Goal: Task Accomplishment & Management: Use online tool/utility

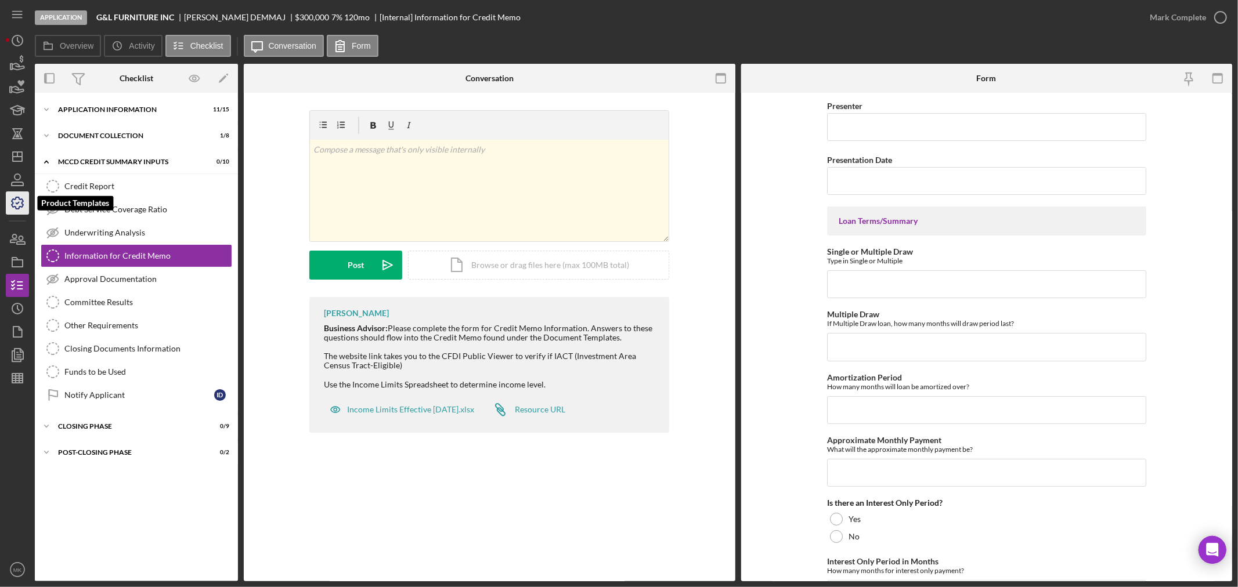
click at [19, 204] on icon "button" at bounding box center [17, 203] width 29 height 29
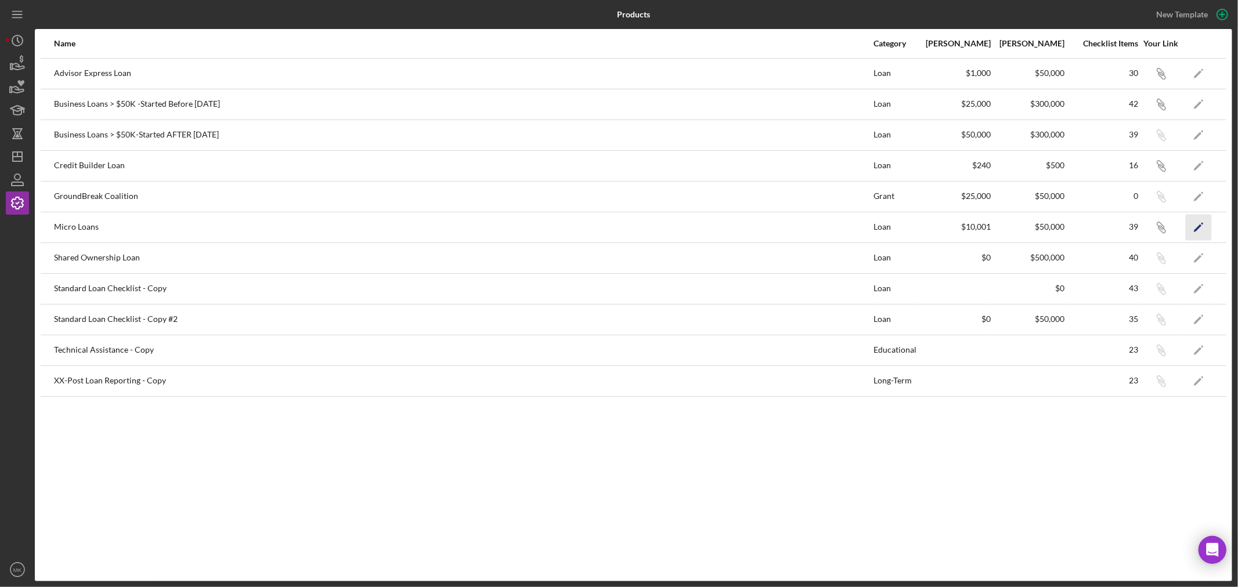
click at [1197, 225] on icon "Icon/Edit" at bounding box center [1199, 227] width 26 height 26
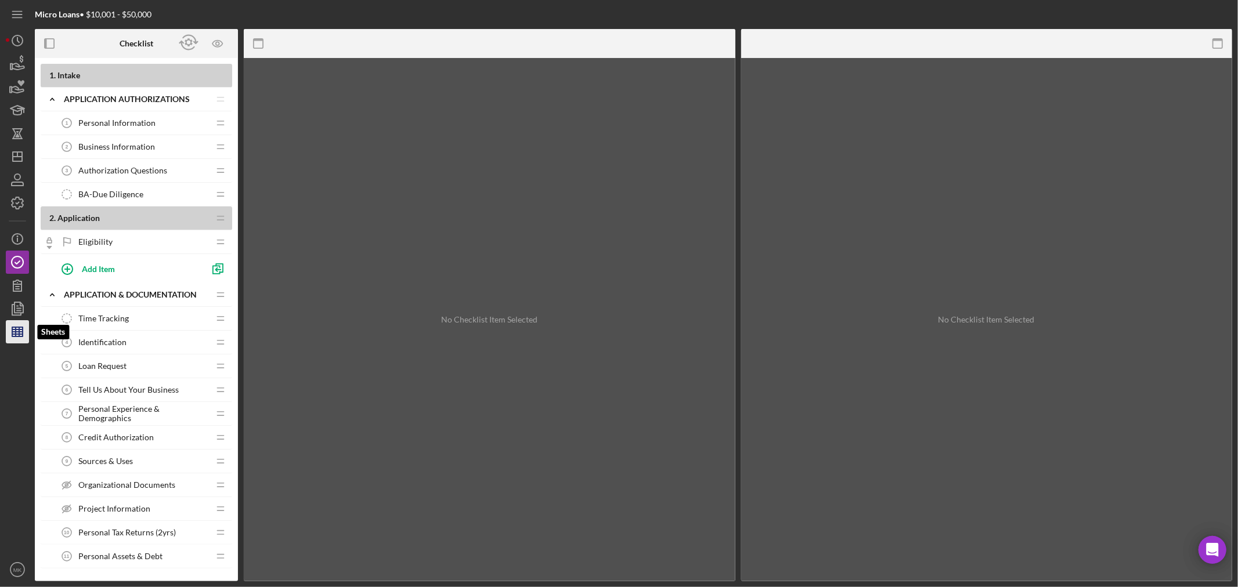
click at [19, 329] on line "button" at bounding box center [19, 331] width 0 height 9
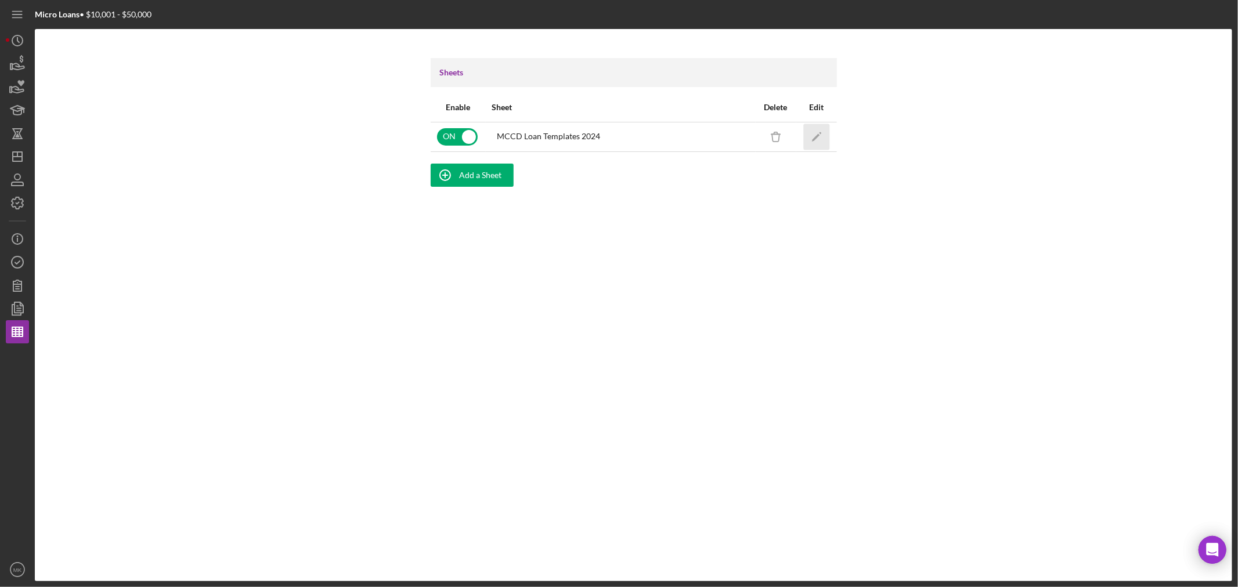
click at [817, 134] on icon "Icon/Edit" at bounding box center [816, 137] width 26 height 26
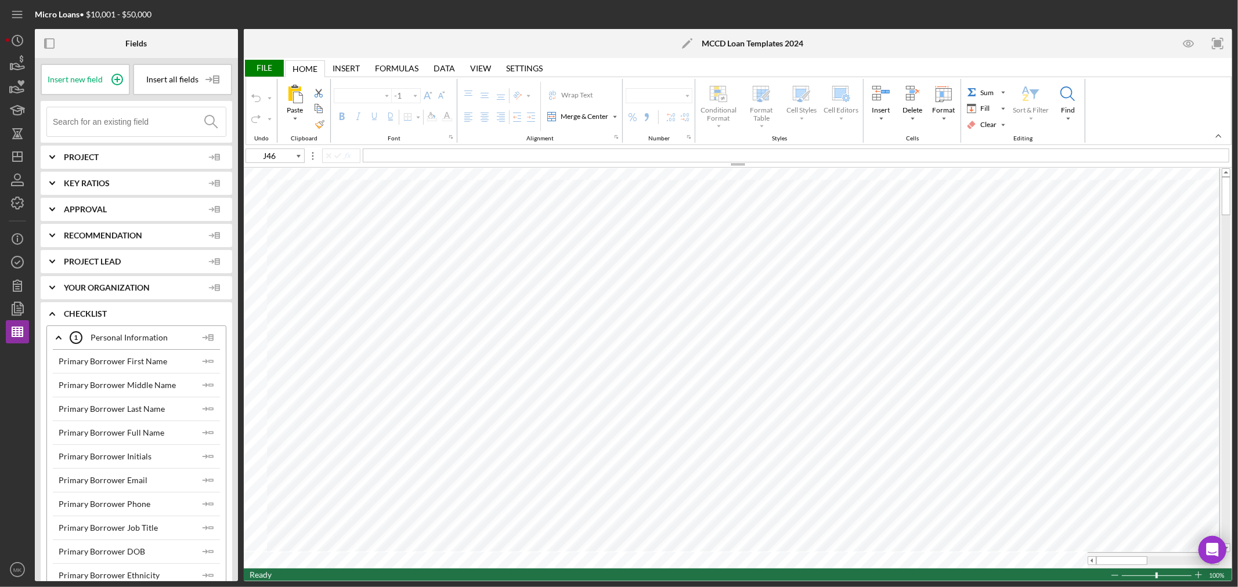
type input "Calibri"
type input "11"
type input "I56"
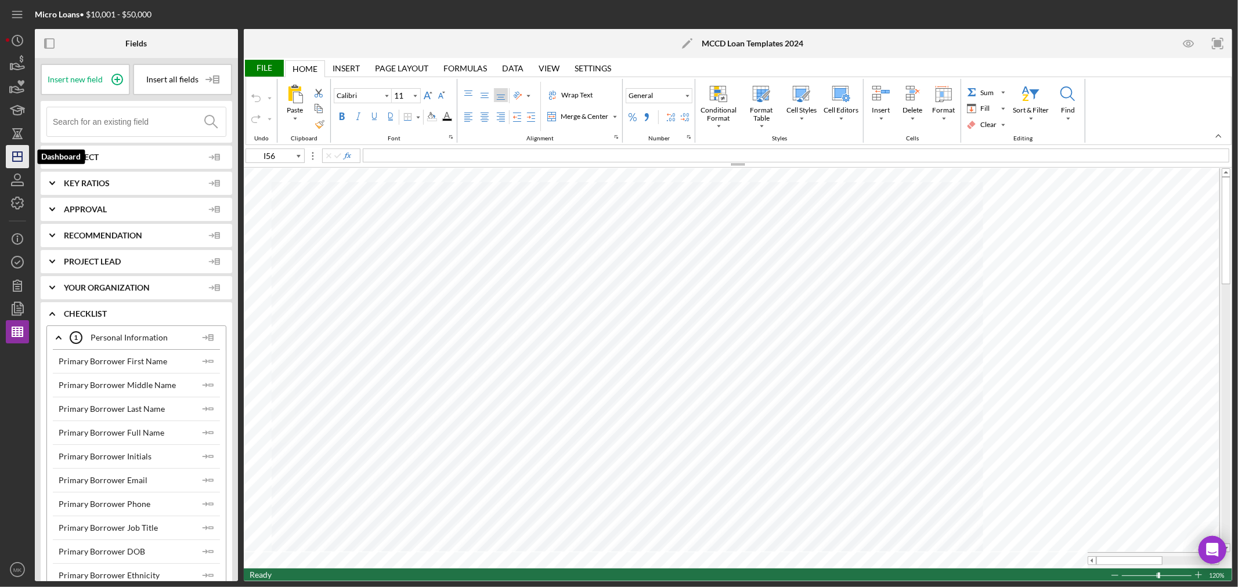
click at [20, 158] on icon "Icon/Dashboard" at bounding box center [17, 156] width 29 height 29
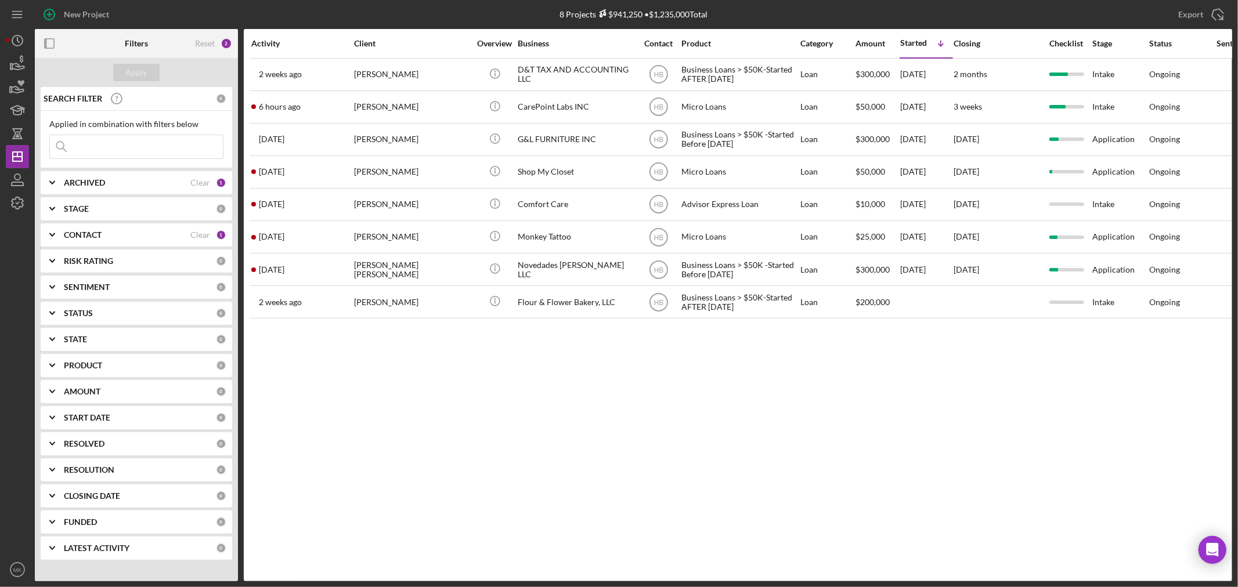
click at [80, 236] on b "CONTACT" at bounding box center [83, 234] width 38 height 9
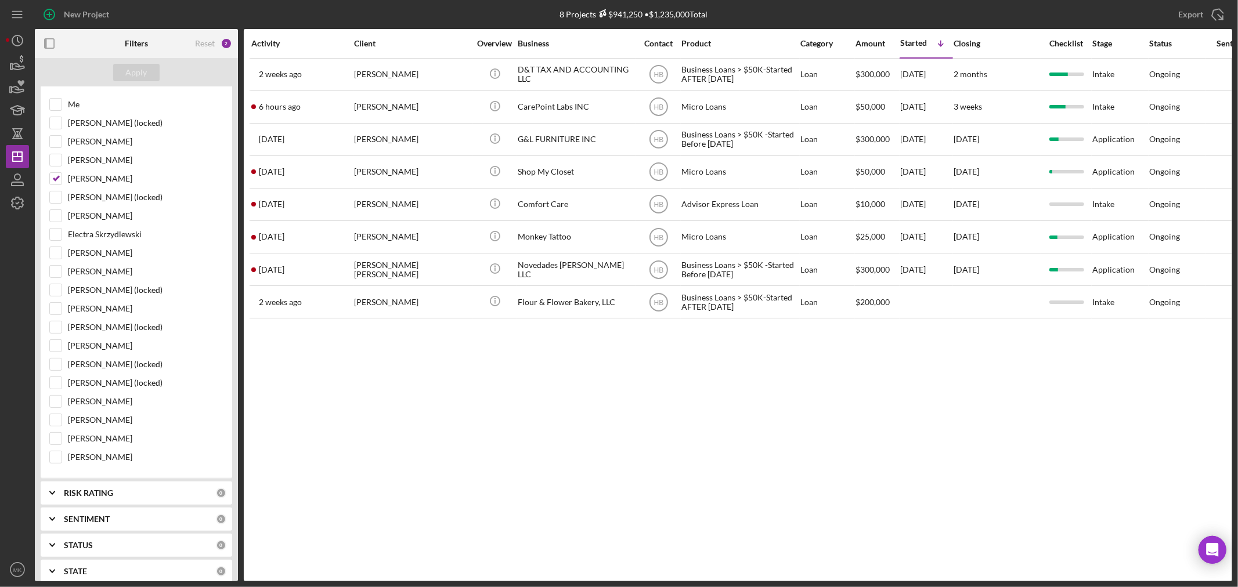
scroll to position [193, 0]
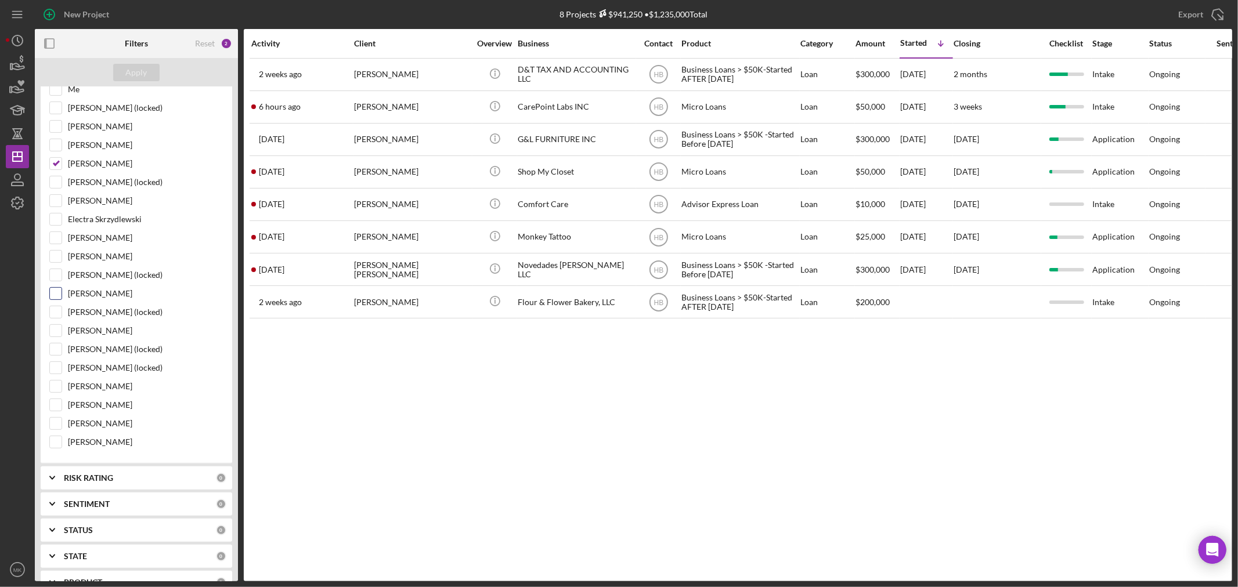
click at [56, 291] on input "[PERSON_NAME]" at bounding box center [56, 294] width 12 height 12
checkbox input "true"
click at [146, 77] on div "Apply" at bounding box center [136, 72] width 21 height 17
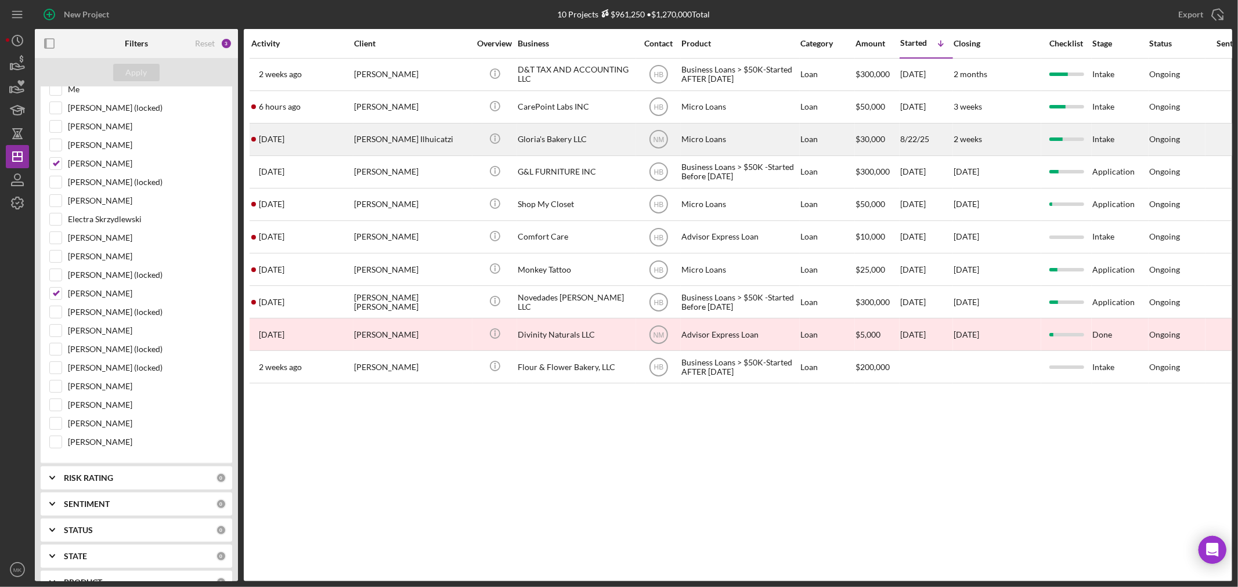
click at [543, 138] on div "Gloria's Bakery LLC" at bounding box center [576, 139] width 116 height 31
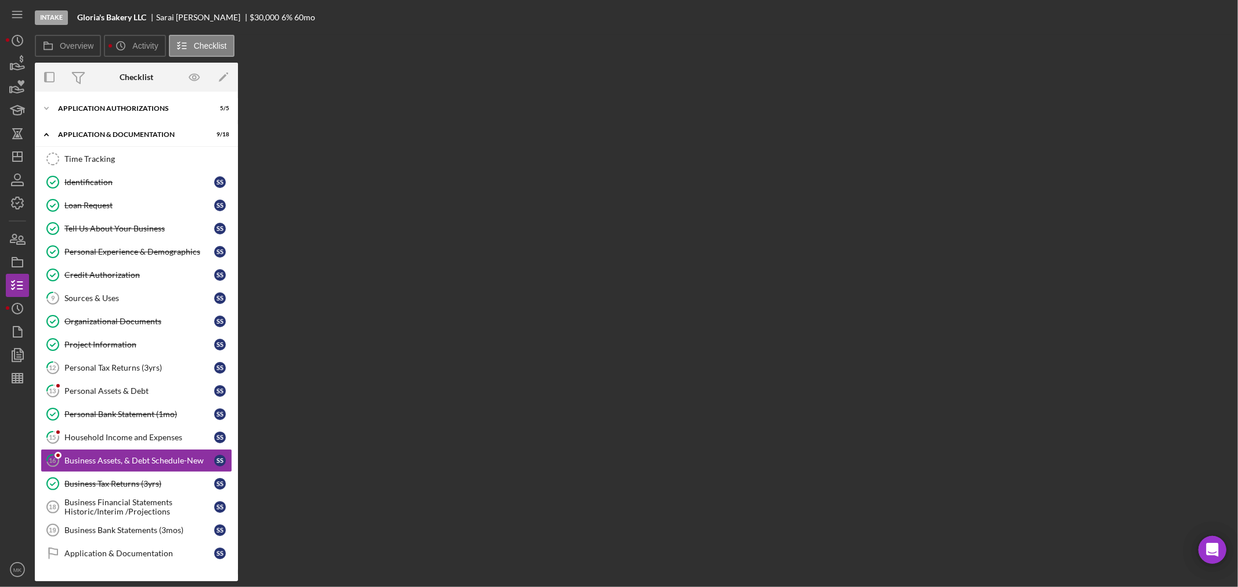
scroll to position [75, 0]
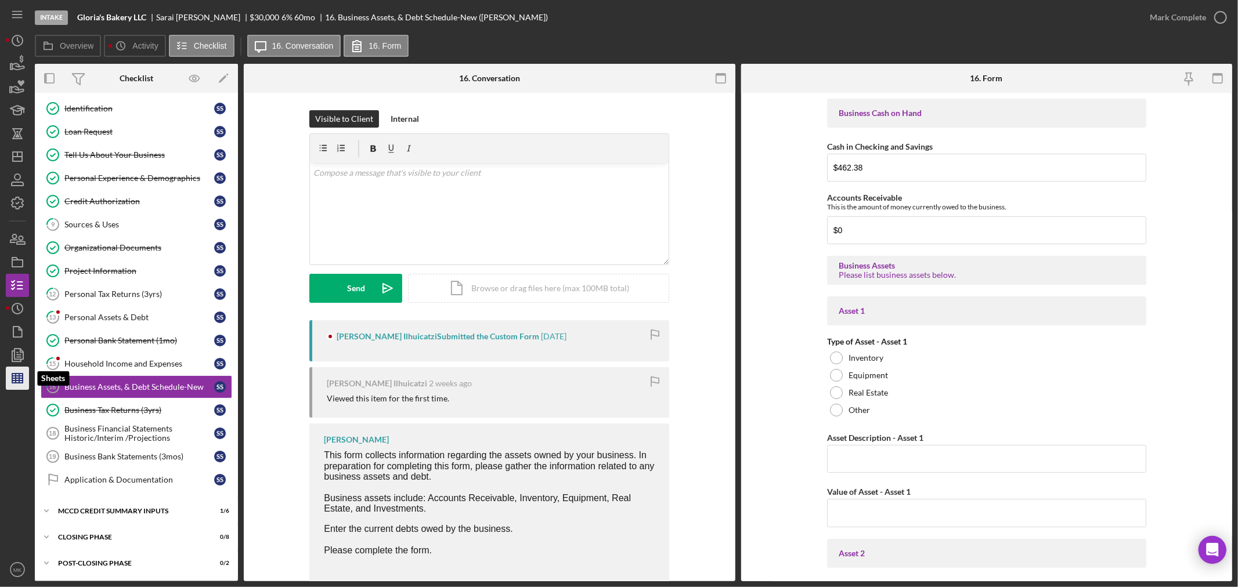
click at [20, 378] on line "button" at bounding box center [17, 378] width 10 height 0
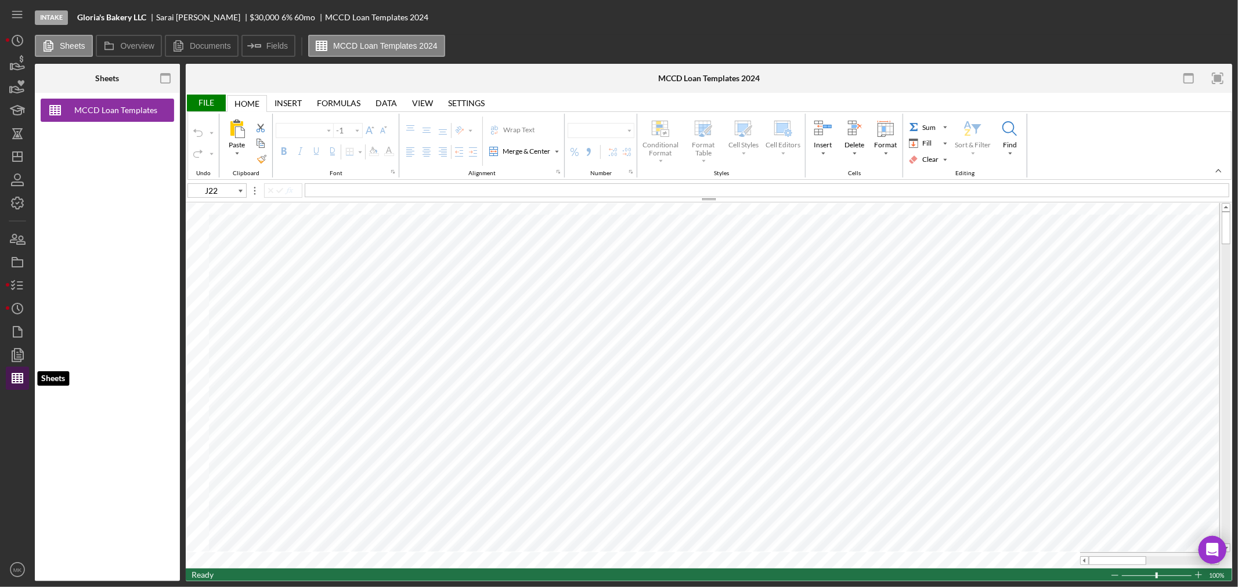
type input "Calibri"
type input "11"
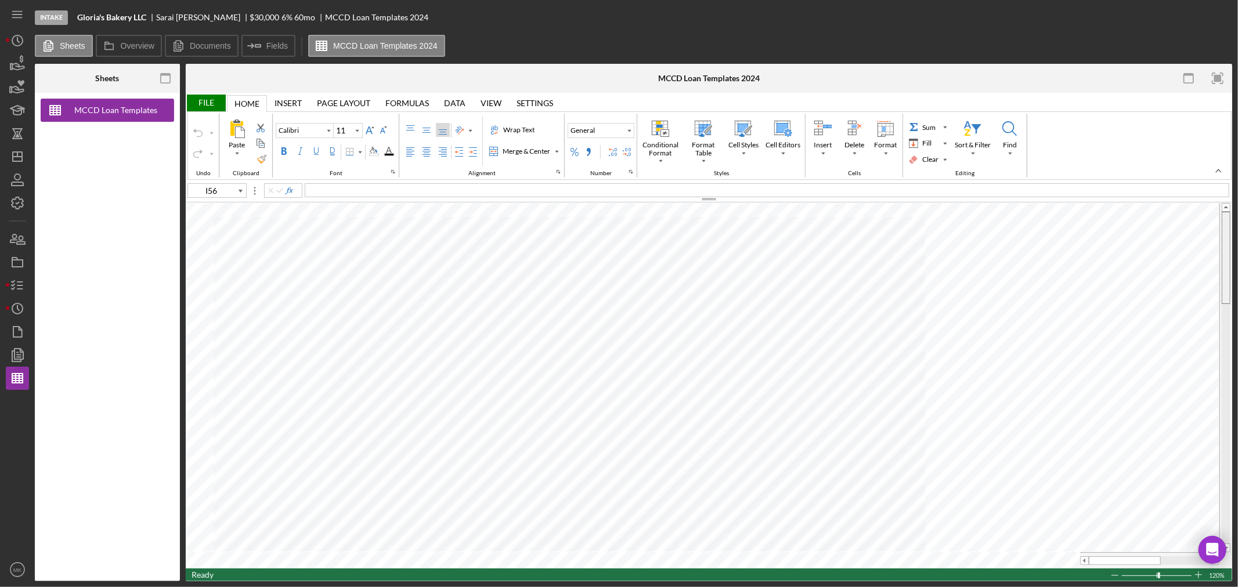
drag, startPoint x: 1228, startPoint y: 411, endPoint x: 1218, endPoint y: 176, distance: 235.3
click at [1218, 176] on div "File Home Home Insert Insert Page Layout Page Layout Formulas Formulas Data Dat…" at bounding box center [709, 337] width 1046 height 489
click at [202, 45] on label "Documents" at bounding box center [210, 45] width 41 height 9
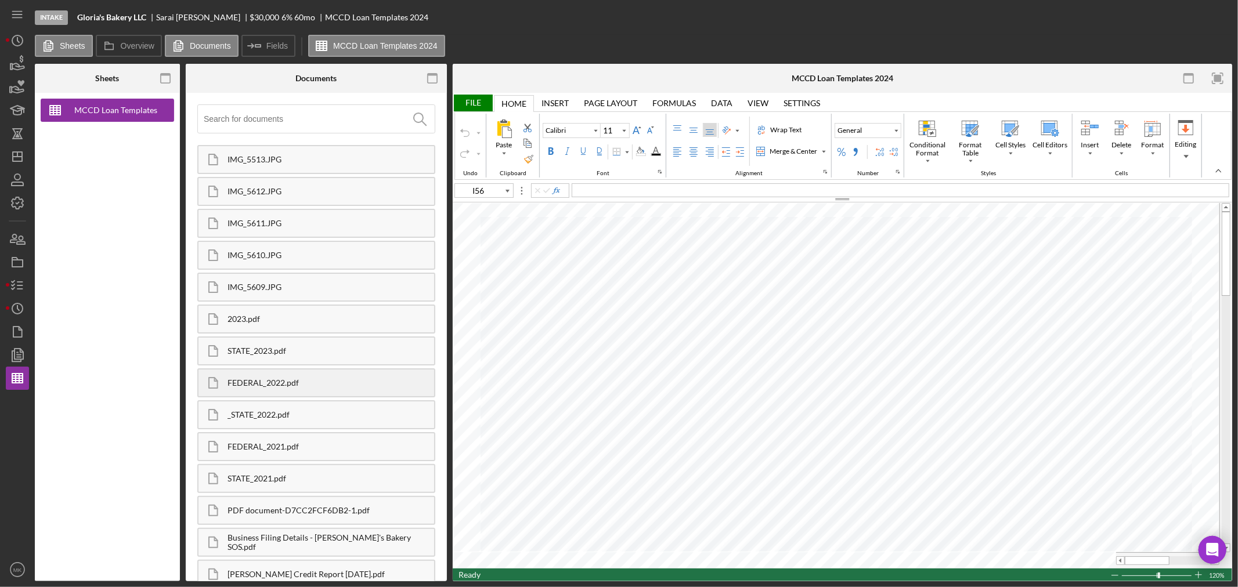
click at [272, 378] on div "FEDERAL_2022.pdf" at bounding box center [331, 382] width 207 height 9
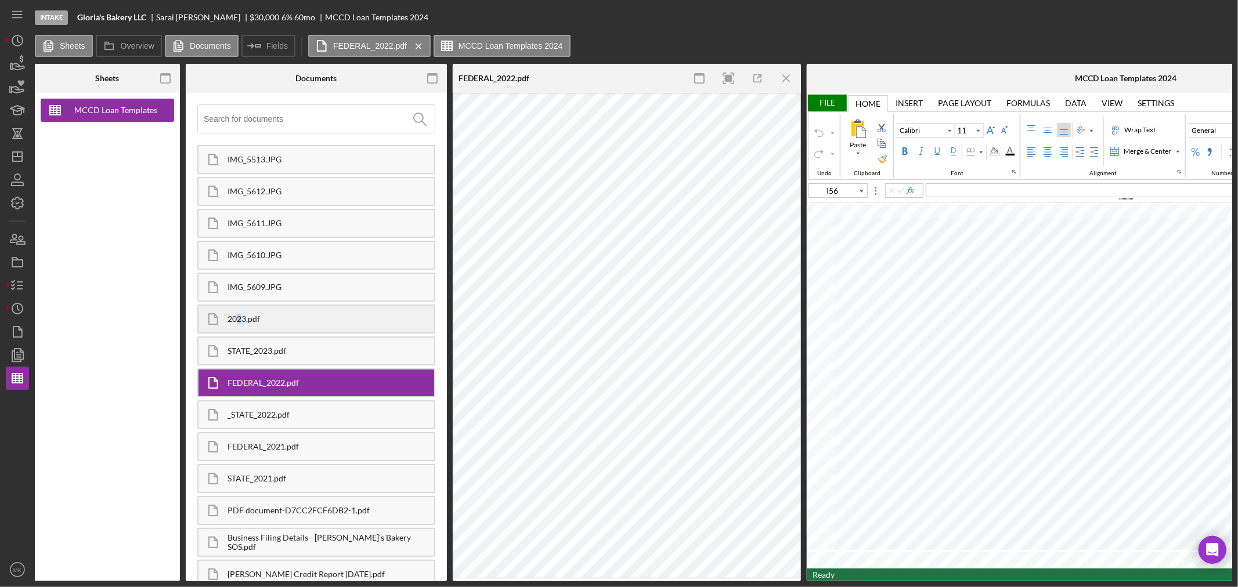
click at [239, 315] on div "2023.pdf" at bounding box center [331, 319] width 207 height 9
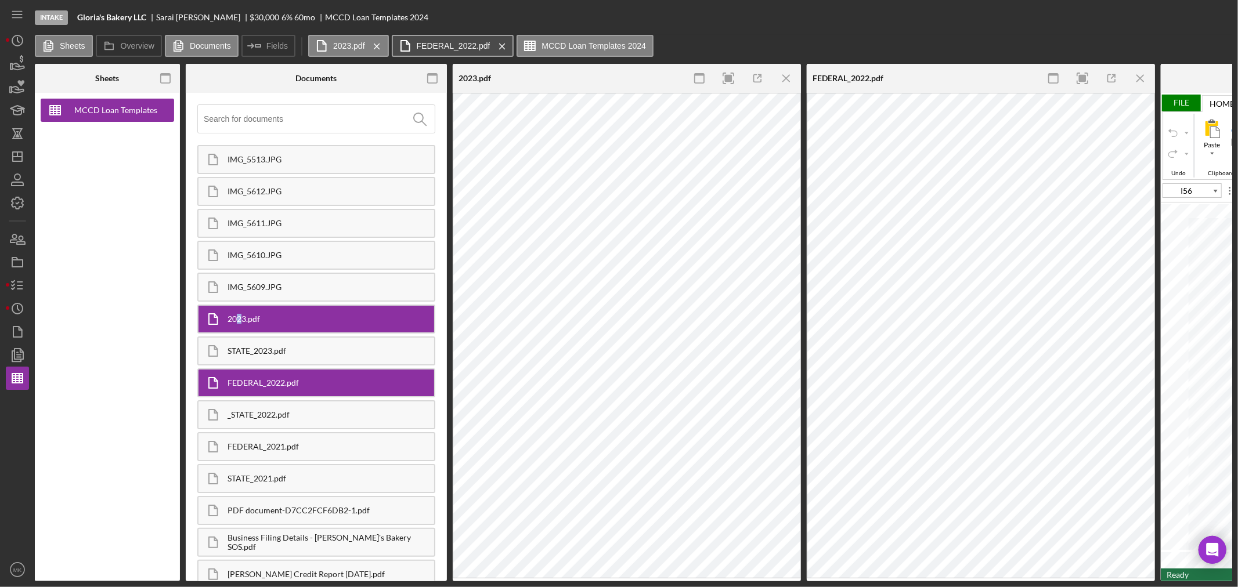
click at [370, 45] on icon "Icon/Menu Close" at bounding box center [377, 46] width 20 height 29
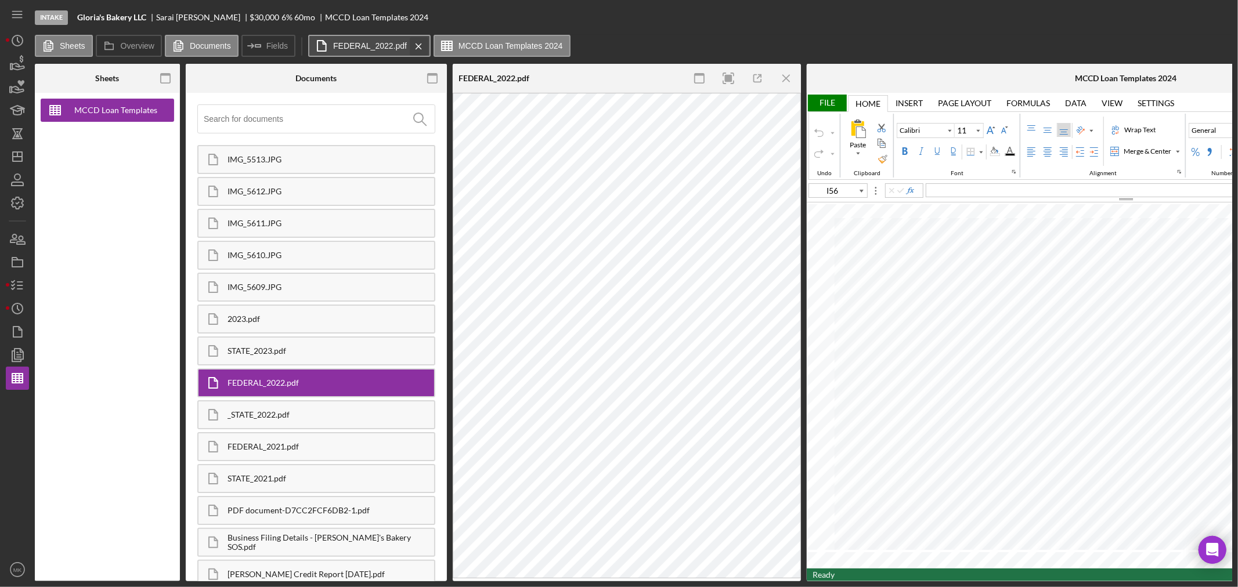
click at [415, 44] on icon "Icon/Menu Close" at bounding box center [419, 46] width 20 height 29
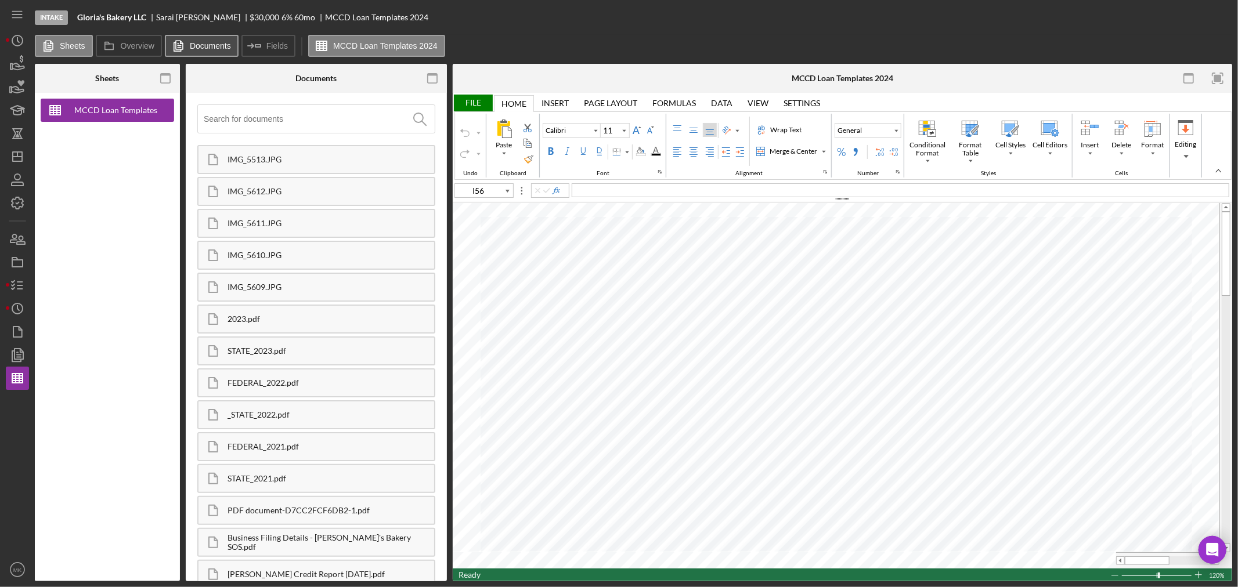
click at [192, 46] on label "Documents" at bounding box center [210, 45] width 41 height 9
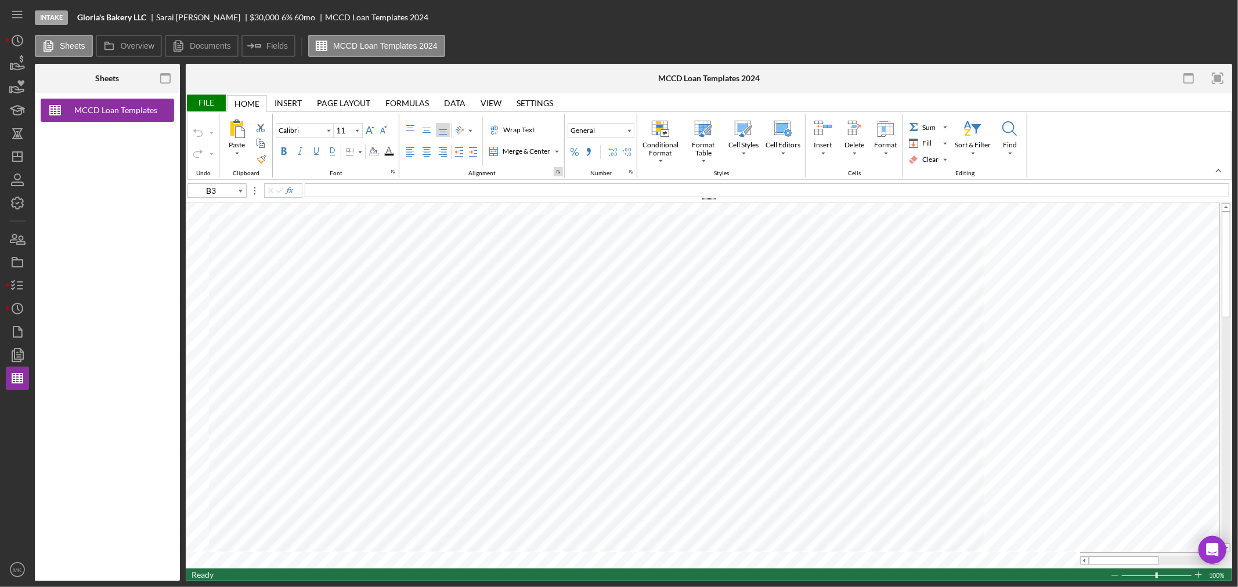
type input "A4"
click at [1028, 568] on tr at bounding box center [703, 561] width 1034 height 16
type input "9"
type input "S3"
click at [348, 190] on span "Year: 2023" at bounding box center [328, 190] width 42 height 10
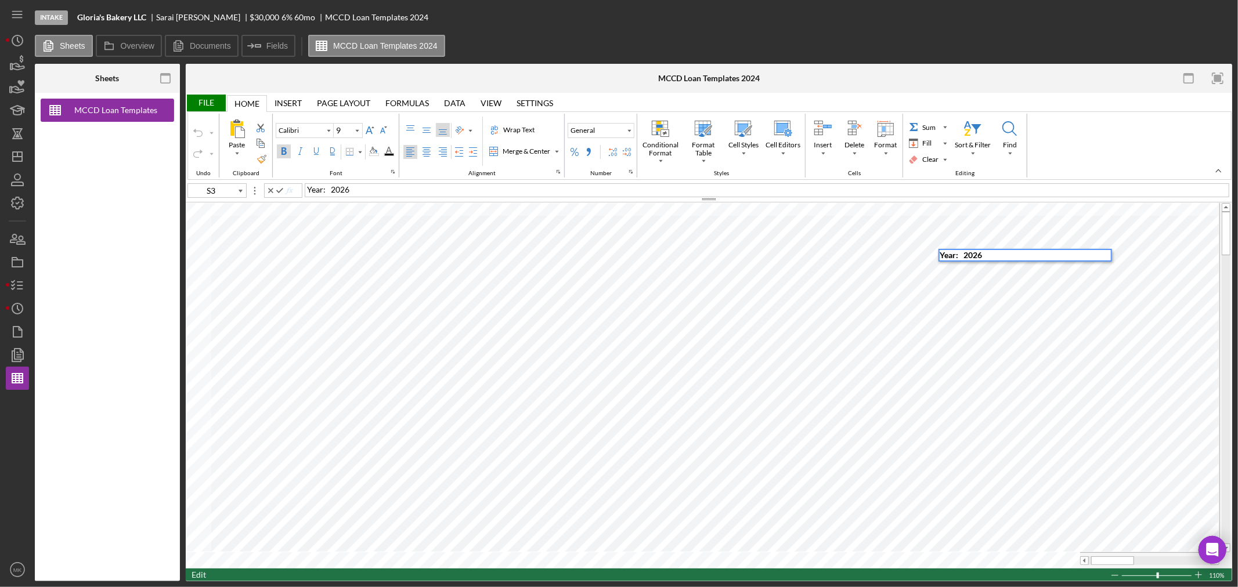
type input "S4"
type input "10"
click at [1070, 555] on tr at bounding box center [703, 561] width 1034 height 16
type input "B1"
type input "20"
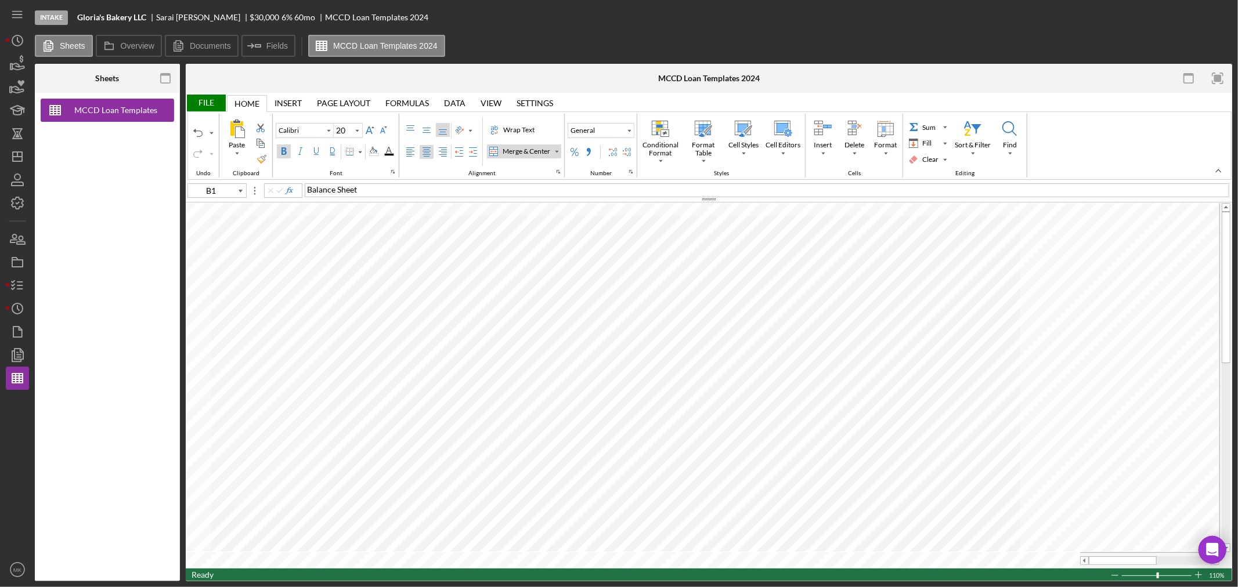
type input "Arial"
type input "8"
type input "I27"
type input "Calibri"
type input "11"
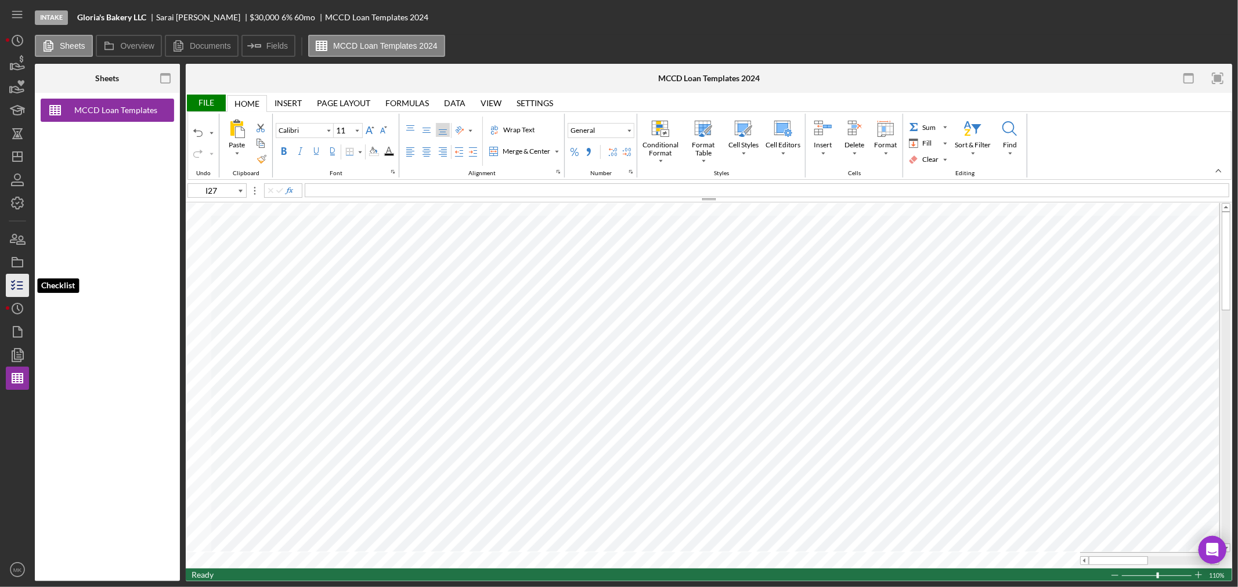
click at [21, 286] on icon "button" at bounding box center [17, 285] width 29 height 29
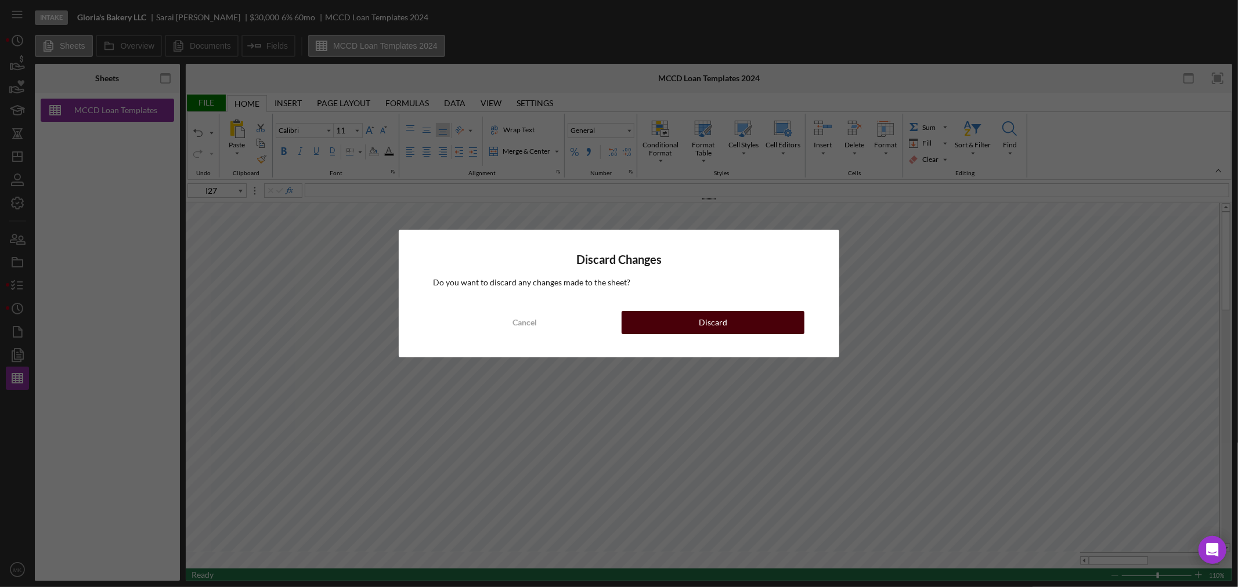
click at [756, 323] on button "Discard" at bounding box center [713, 322] width 183 height 23
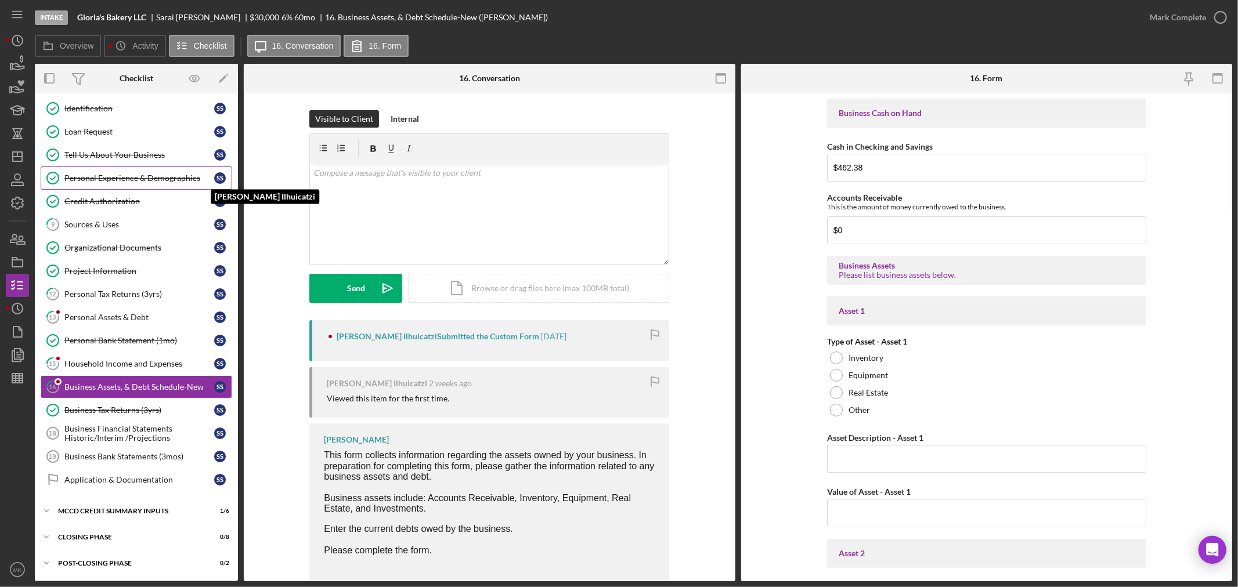
scroll to position [77, 0]
click at [151, 363] on div "Household Income and Expenses" at bounding box center [139, 363] width 150 height 9
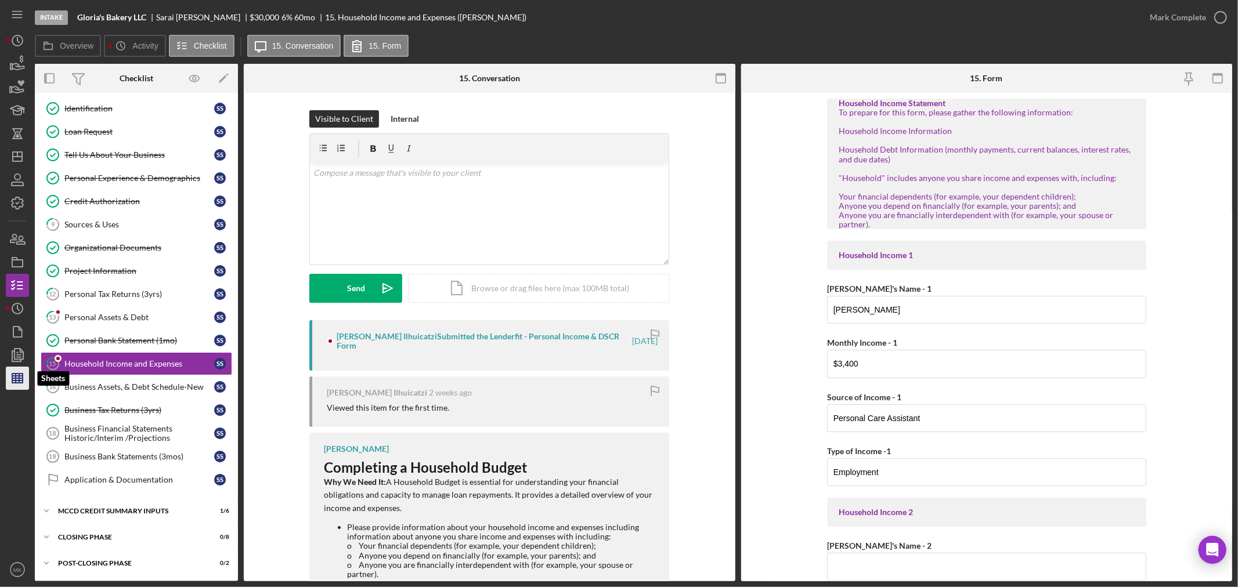
click at [13, 381] on line "button" at bounding box center [17, 381] width 10 height 0
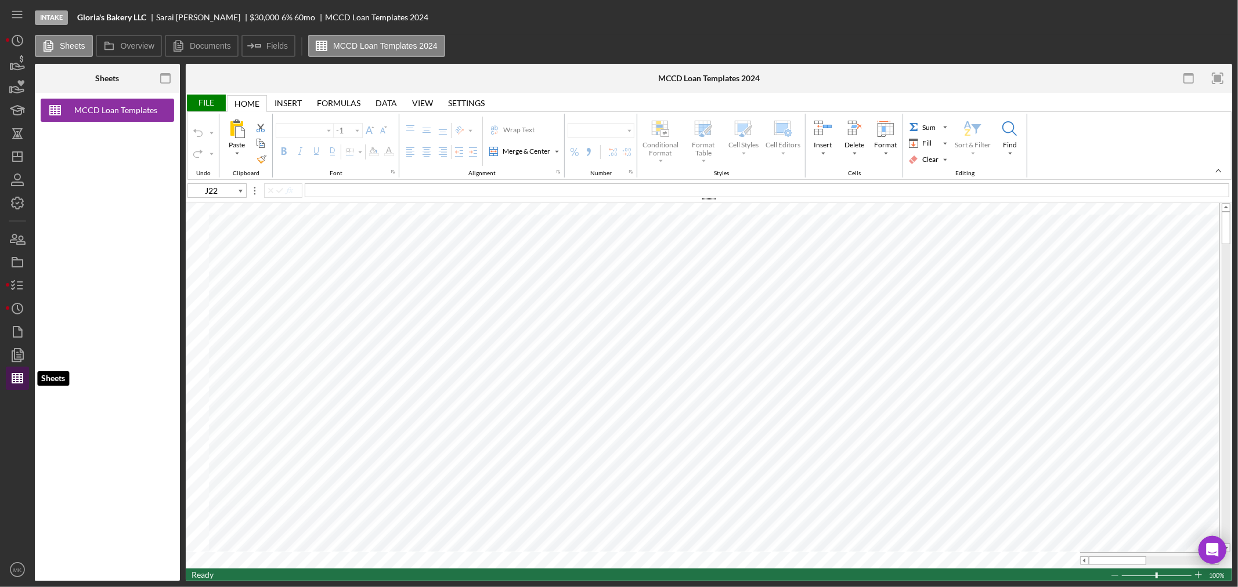
type input "Calibri"
type input "11"
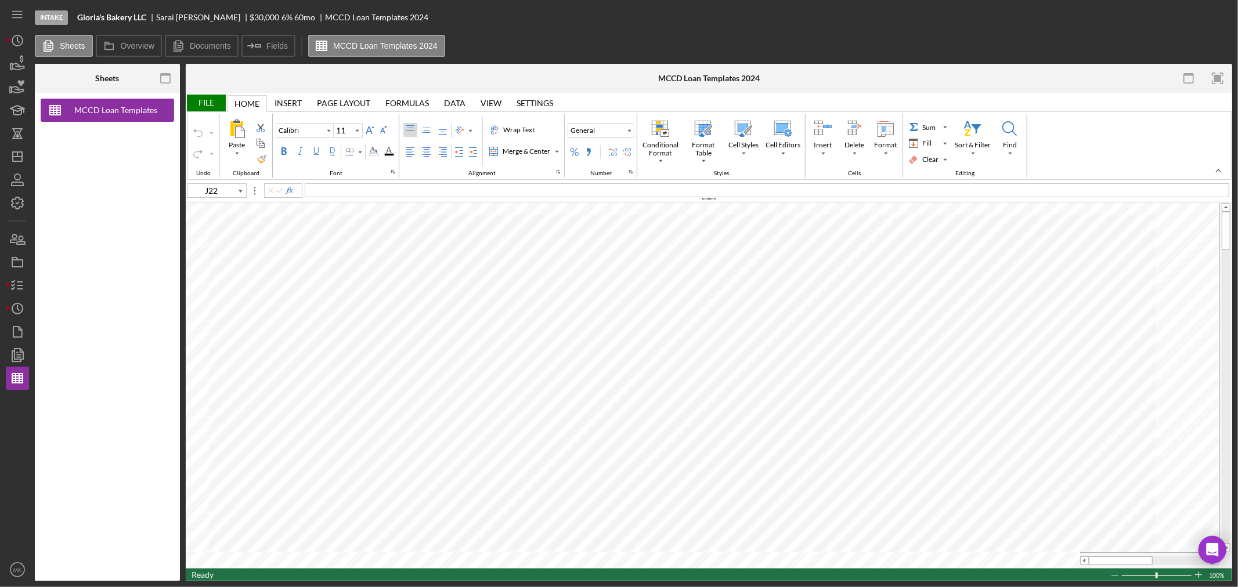
type input "A4"
click at [16, 282] on icon "button" at bounding box center [17, 285] width 29 height 29
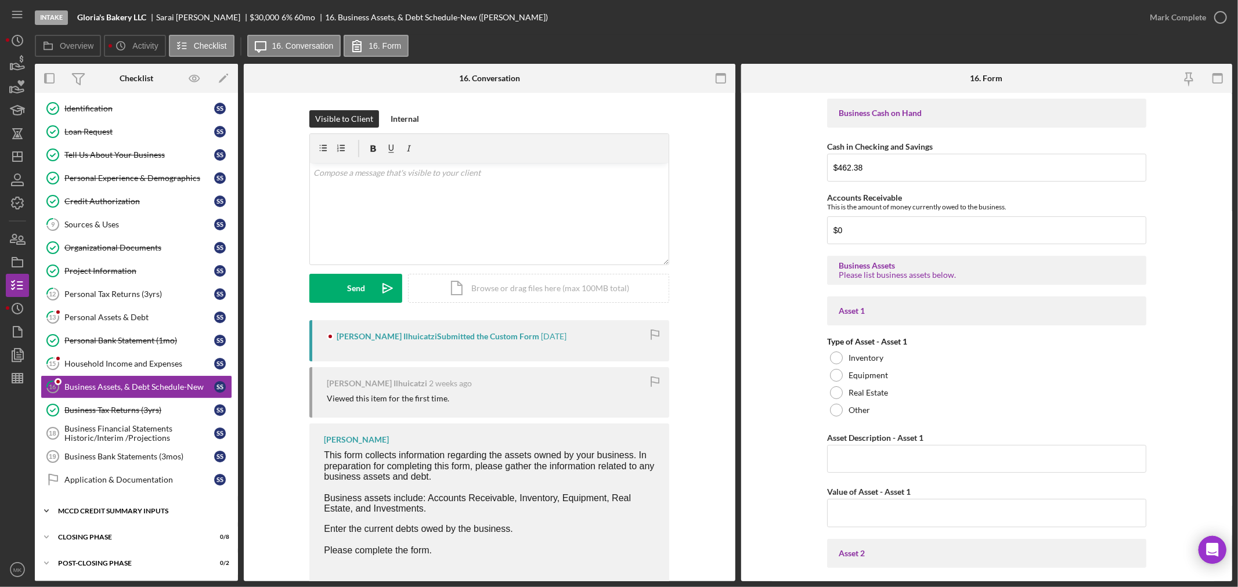
scroll to position [77, 0]
click at [75, 536] on div "Closing Phase" at bounding box center [140, 537] width 165 height 7
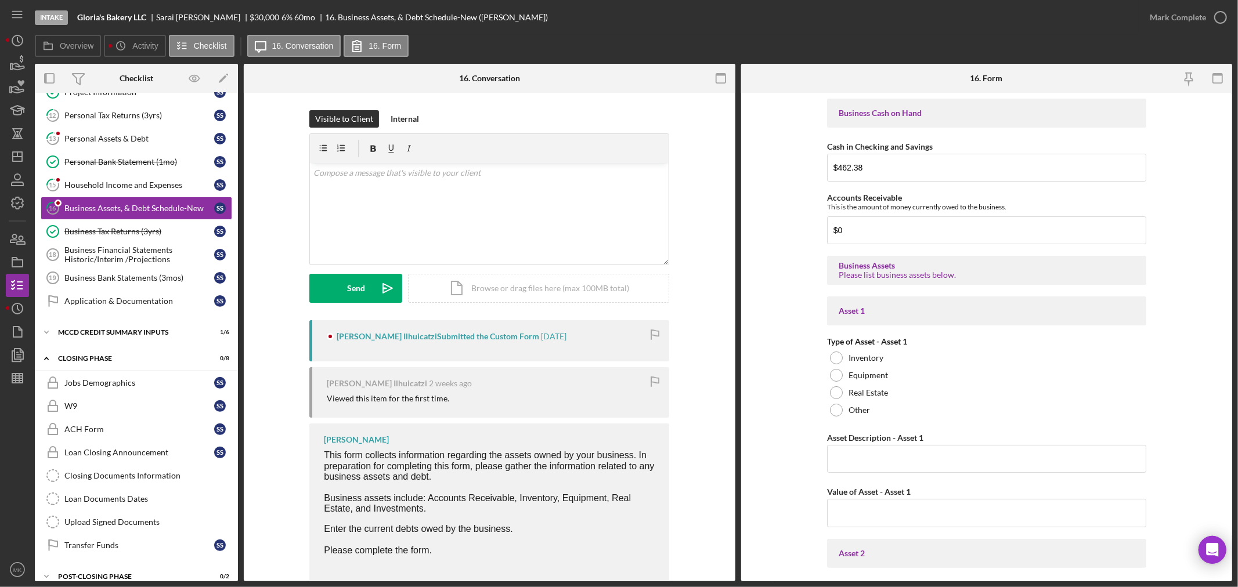
scroll to position [270, 0]
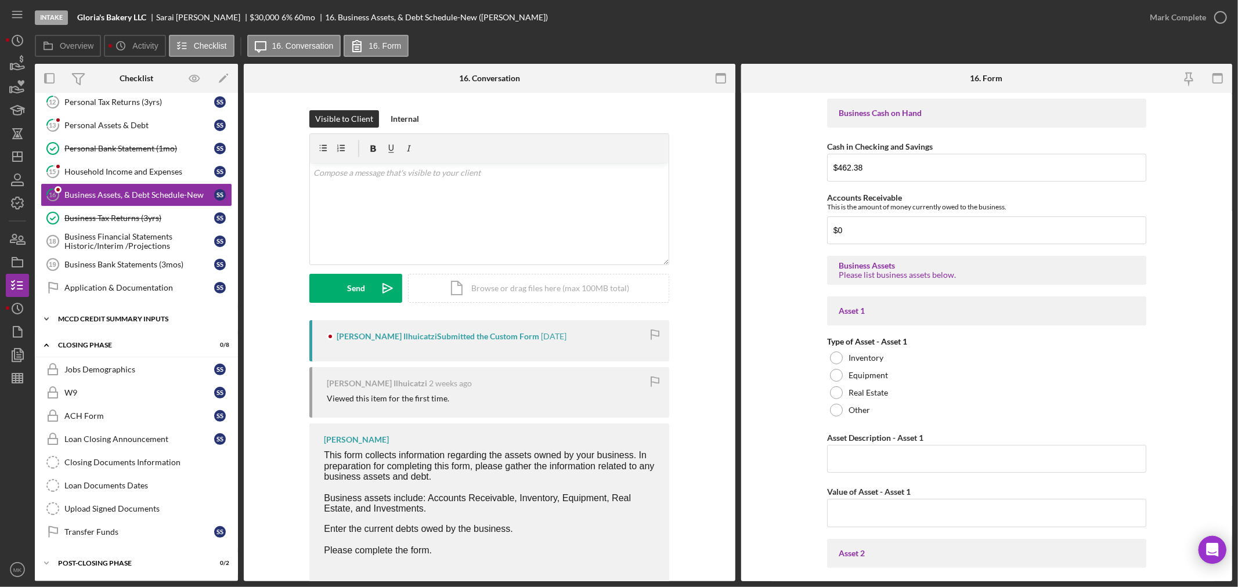
click at [45, 318] on polyline at bounding box center [46, 319] width 3 height 2
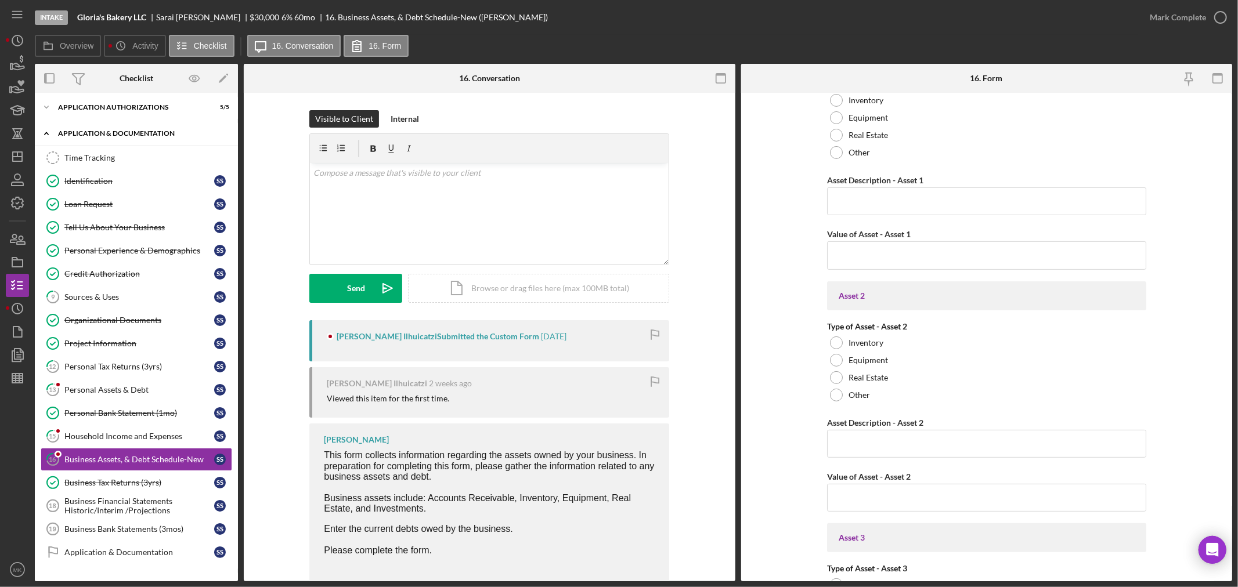
scroll to position [0, 0]
